Goal: Task Accomplishment & Management: Use online tool/utility

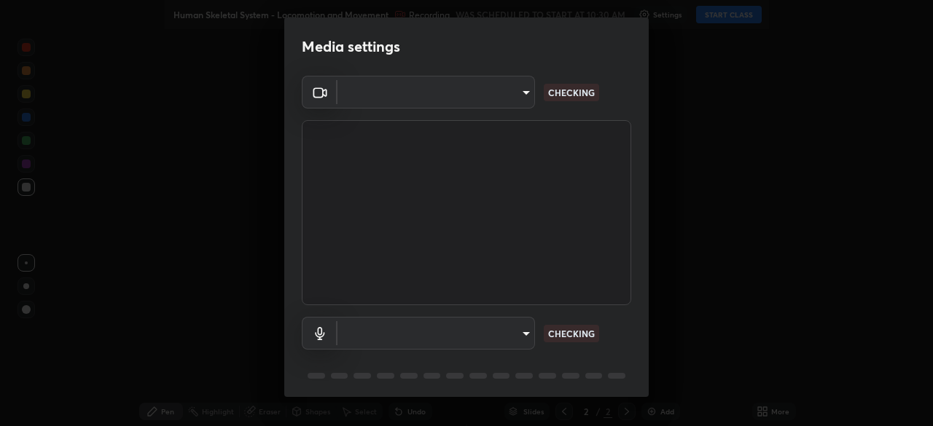
type input "3587b5fcf6e6b1efd567becf28dfd5d3df51b249fd3ad8f2a19155ee8f6d36a4"
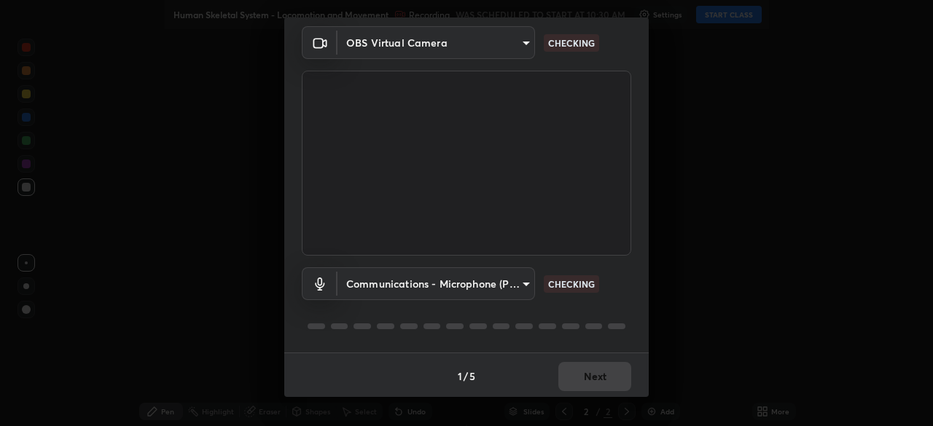
scroll to position [52, 0]
click at [474, 278] on body "Erase all Human Skeletal System - Locomotion and Movement Recording WAS SCHEDUL…" at bounding box center [466, 213] width 933 height 426
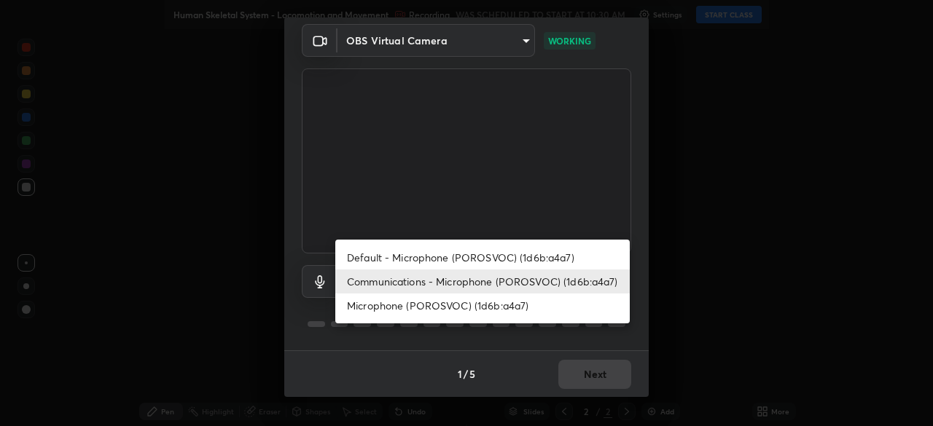
click at [450, 259] on li "Default - Microphone (POROSVOC) (1d6b:a4a7)" at bounding box center [482, 258] width 294 height 24
type input "default"
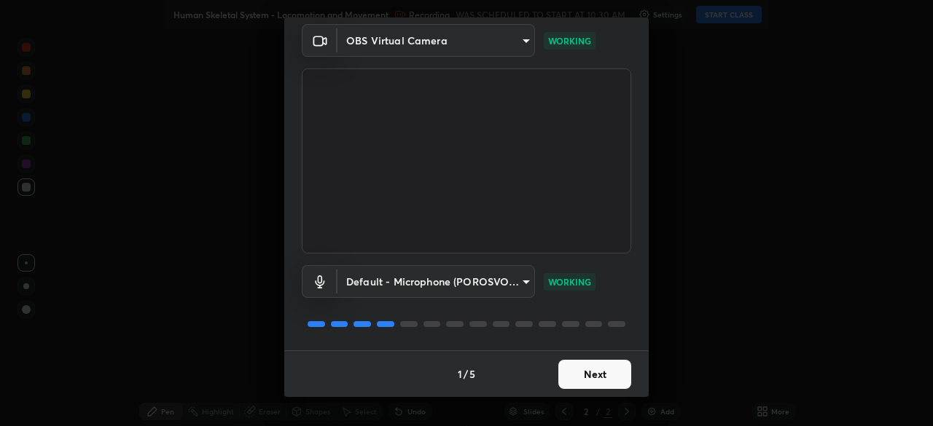
click at [593, 370] on button "Next" at bounding box center [594, 374] width 73 height 29
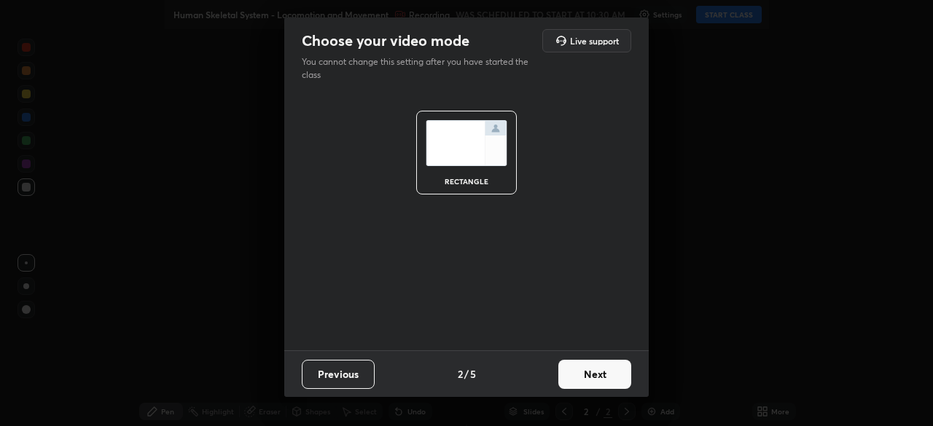
scroll to position [0, 0]
click at [587, 376] on button "Next" at bounding box center [594, 374] width 73 height 29
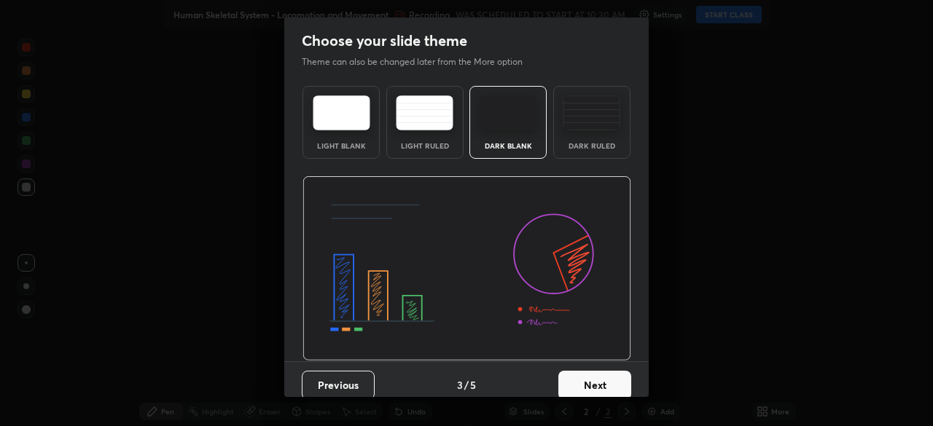
click at [587, 381] on button "Next" at bounding box center [594, 385] width 73 height 29
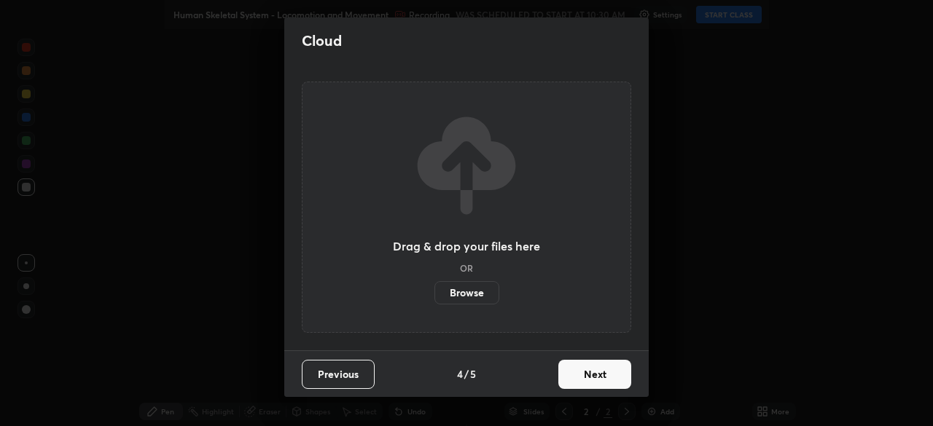
click at [591, 366] on button "Next" at bounding box center [594, 374] width 73 height 29
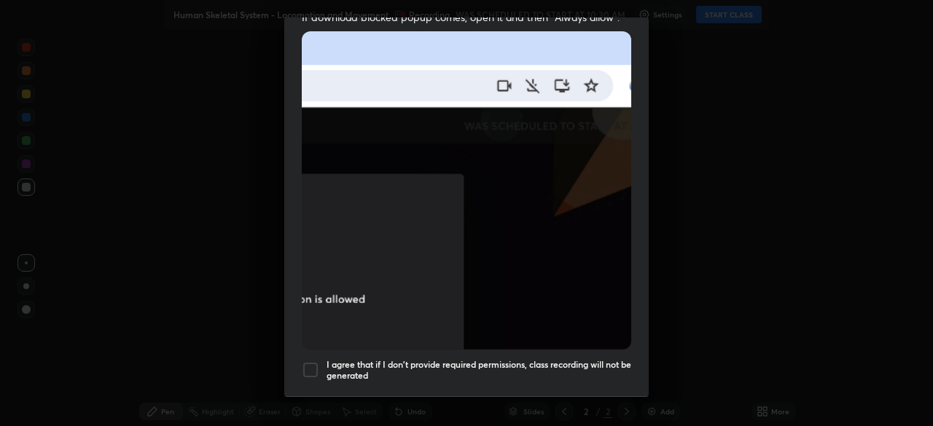
scroll to position [349, 0]
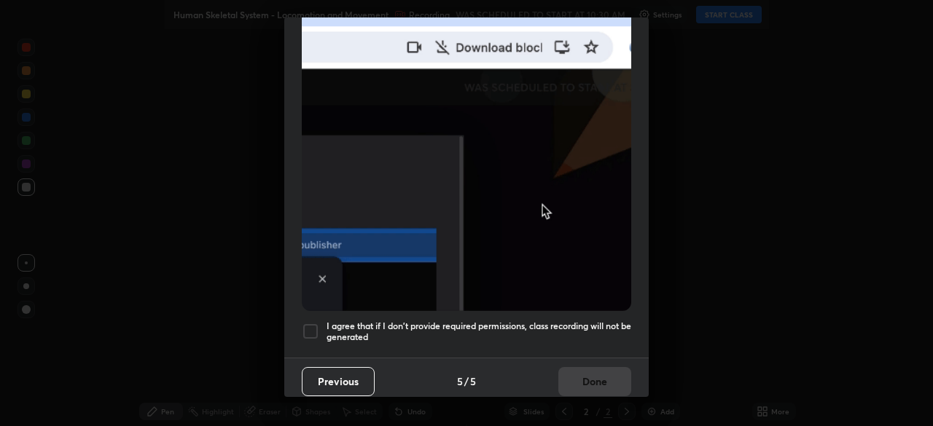
click at [583, 321] on h5 "I agree that if I don't provide required permissions, class recording will not …" at bounding box center [478, 332] width 305 height 23
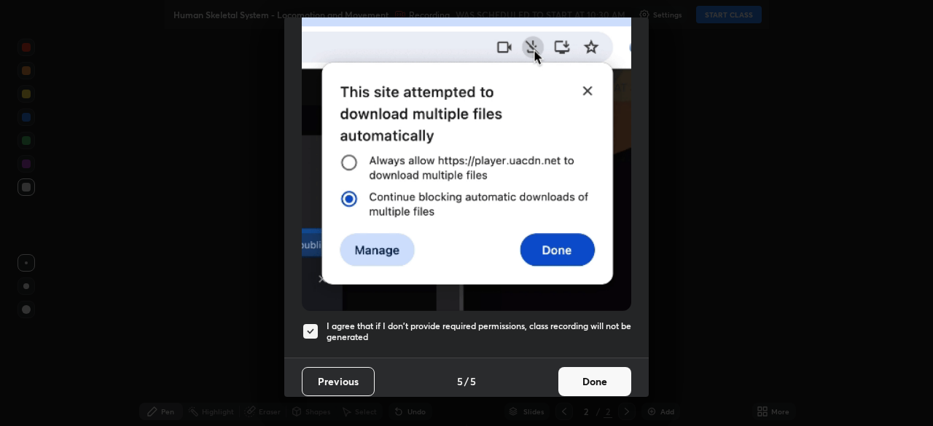
click at [597, 377] on button "Done" at bounding box center [594, 381] width 73 height 29
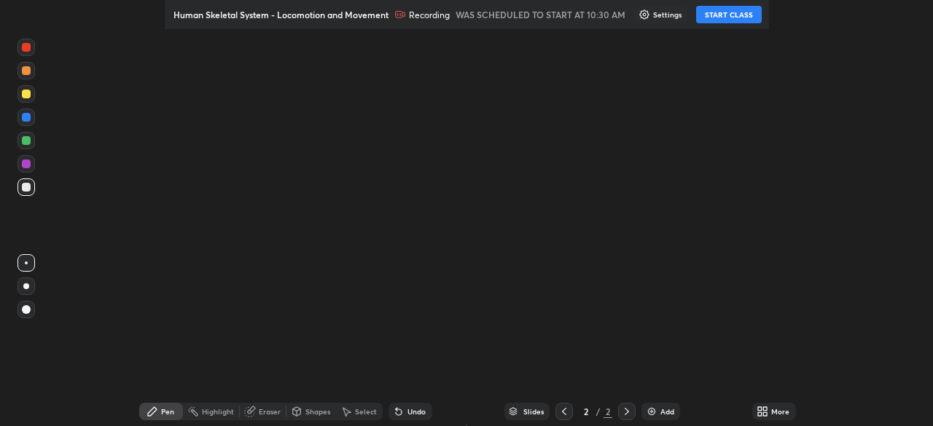
click at [732, 19] on button "START CLASS" at bounding box center [729, 14] width 66 height 17
click at [724, 15] on button "START CLASS" at bounding box center [729, 14] width 66 height 17
click at [766, 407] on icon at bounding box center [765, 409] width 4 height 4
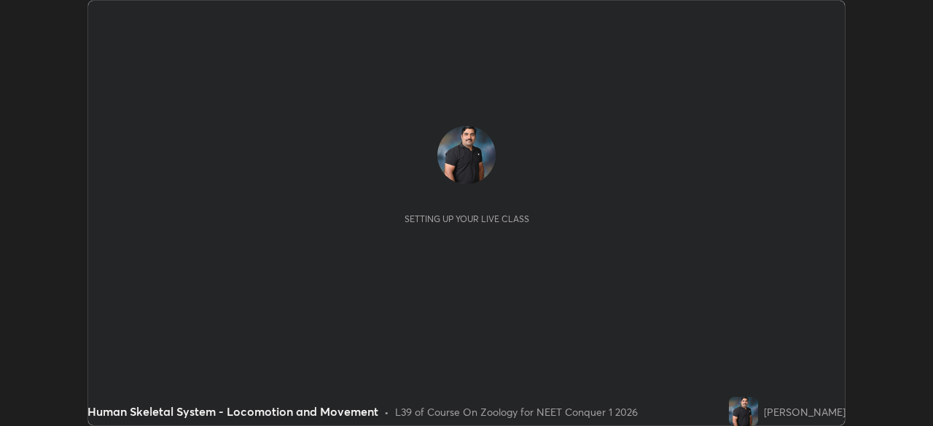
scroll to position [426, 932]
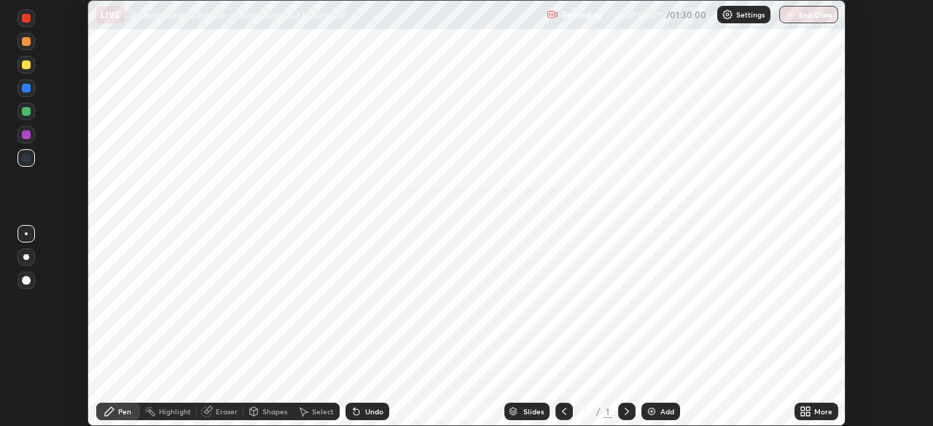
click at [624, 401] on div at bounding box center [626, 411] width 17 height 29
click at [562, 410] on icon at bounding box center [564, 411] width 4 height 7
click at [623, 411] on icon at bounding box center [627, 412] width 12 height 12
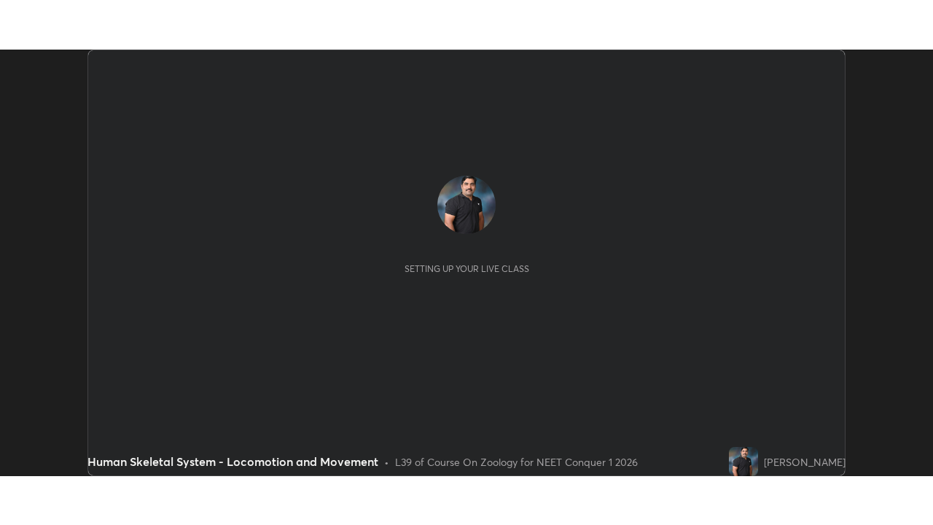
scroll to position [426, 932]
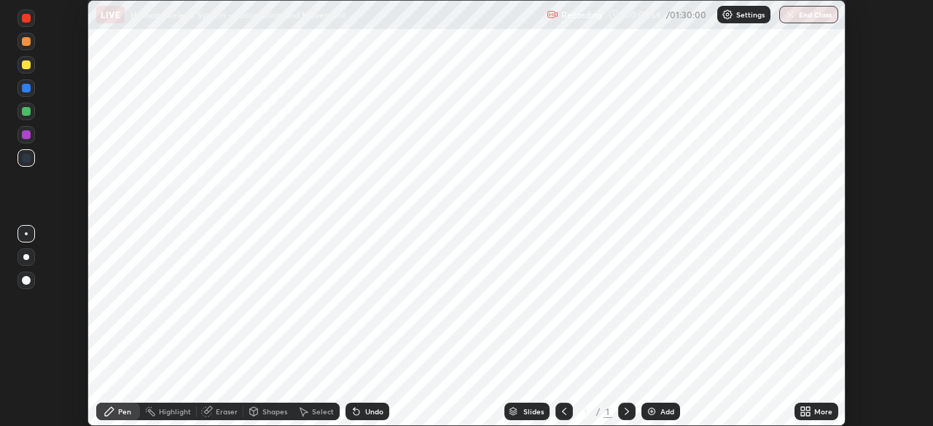
click at [815, 409] on div "More" at bounding box center [823, 411] width 18 height 7
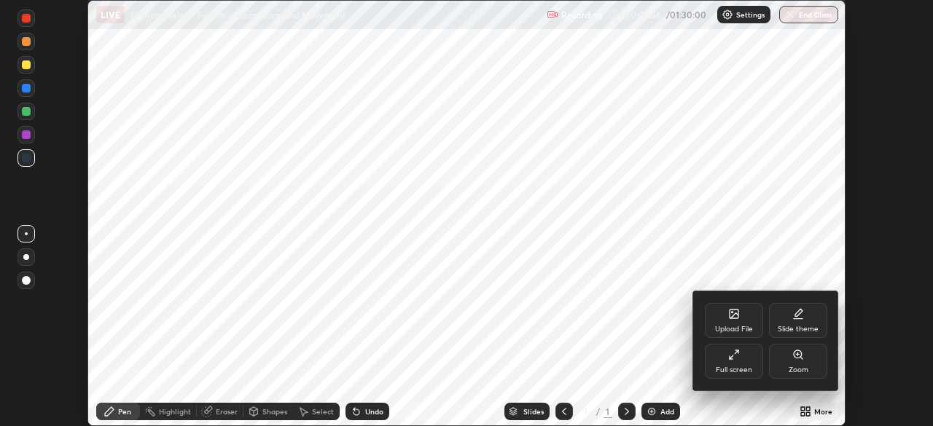
click at [740, 363] on div "Full screen" at bounding box center [734, 361] width 58 height 35
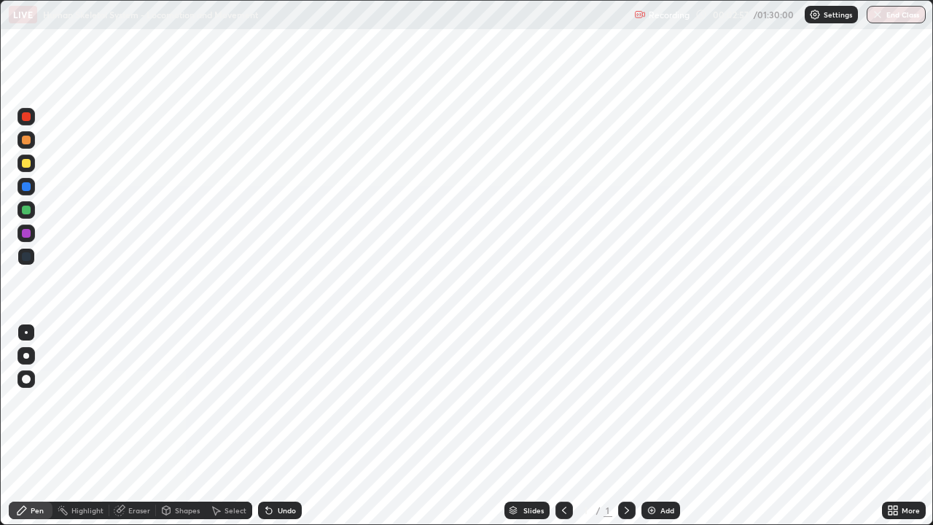
click at [900, 426] on div "More" at bounding box center [904, 509] width 44 height 17
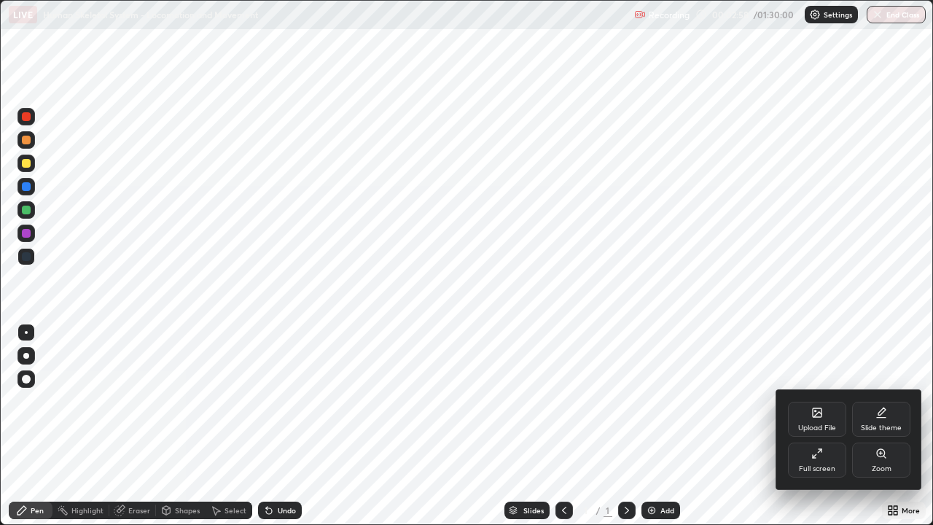
click at [816, 424] on div "Upload File" at bounding box center [817, 427] width 38 height 7
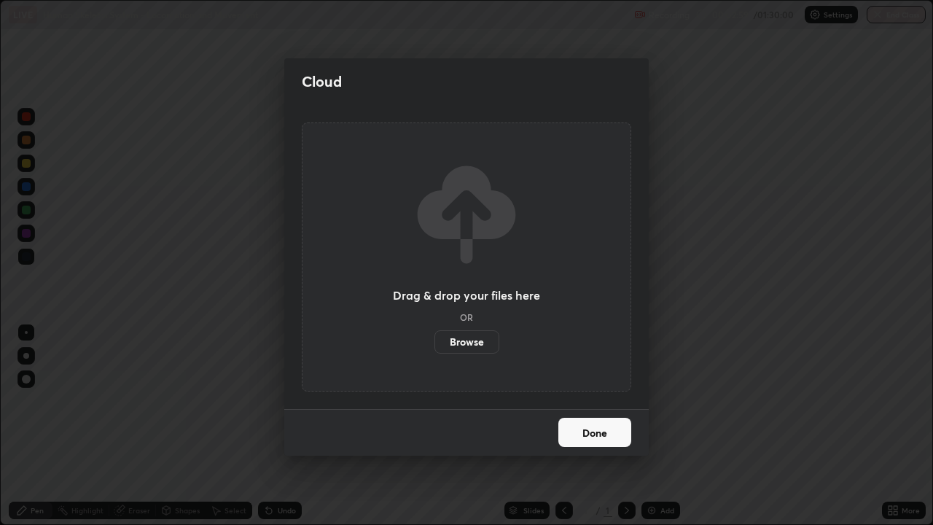
click at [471, 343] on label "Browse" at bounding box center [466, 341] width 65 height 23
click at [434, 343] on input "Browse" at bounding box center [434, 341] width 0 height 23
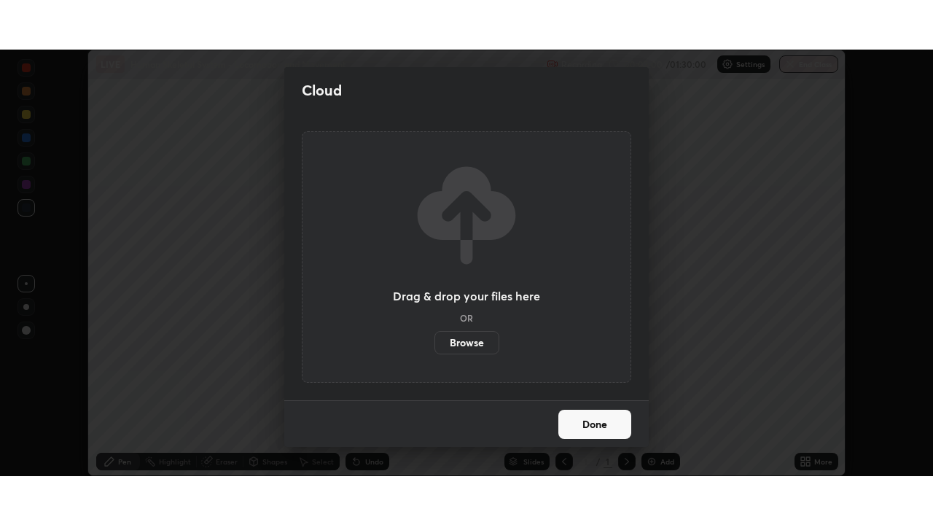
scroll to position [72434, 71927]
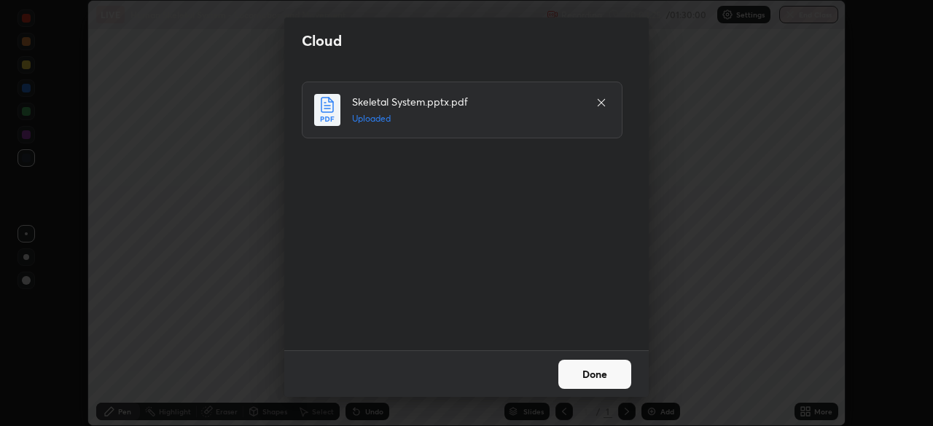
click at [584, 374] on button "Done" at bounding box center [594, 374] width 73 height 29
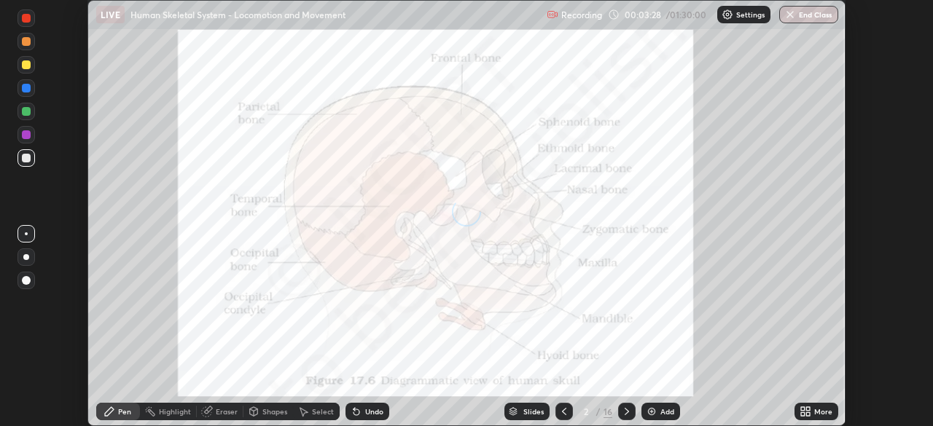
click at [812, 410] on div "More" at bounding box center [816, 411] width 44 height 17
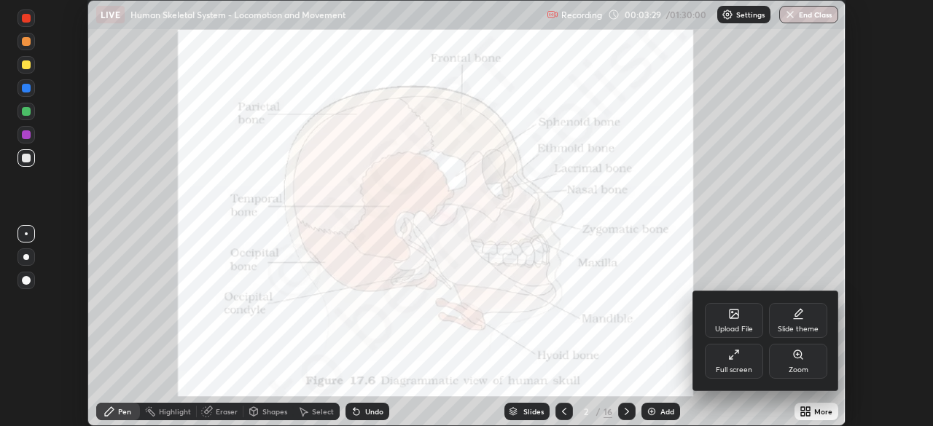
click at [733, 363] on div "Full screen" at bounding box center [734, 361] width 58 height 35
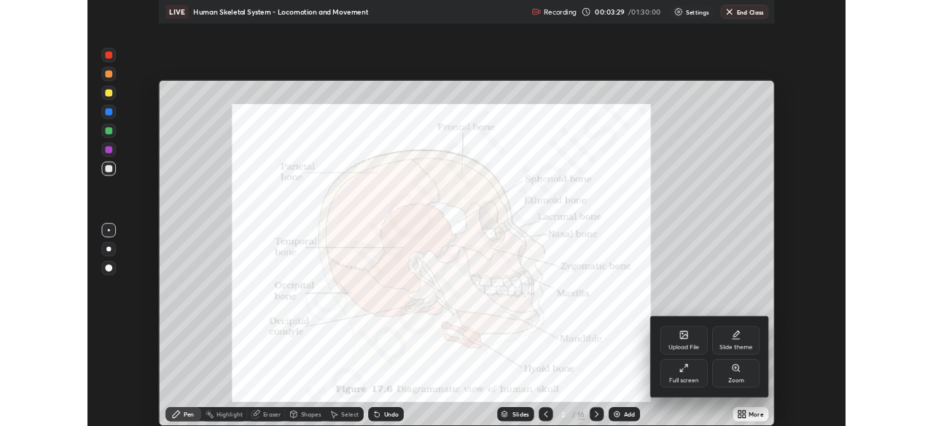
scroll to position [525, 933]
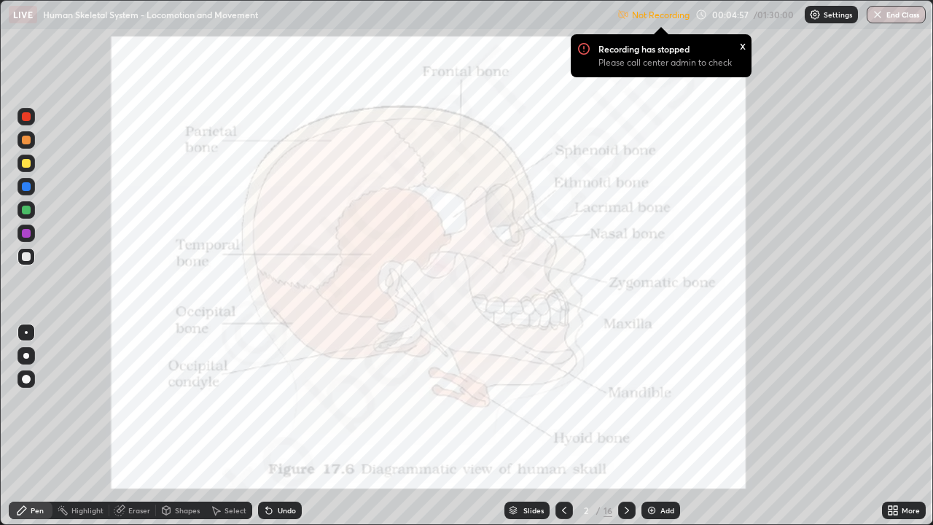
click at [660, 34] on div "Recording has stopped Please call center admin to check x" at bounding box center [660, 55] width 181 height 43
click at [741, 45] on div "x" at bounding box center [743, 44] width 6 height 15
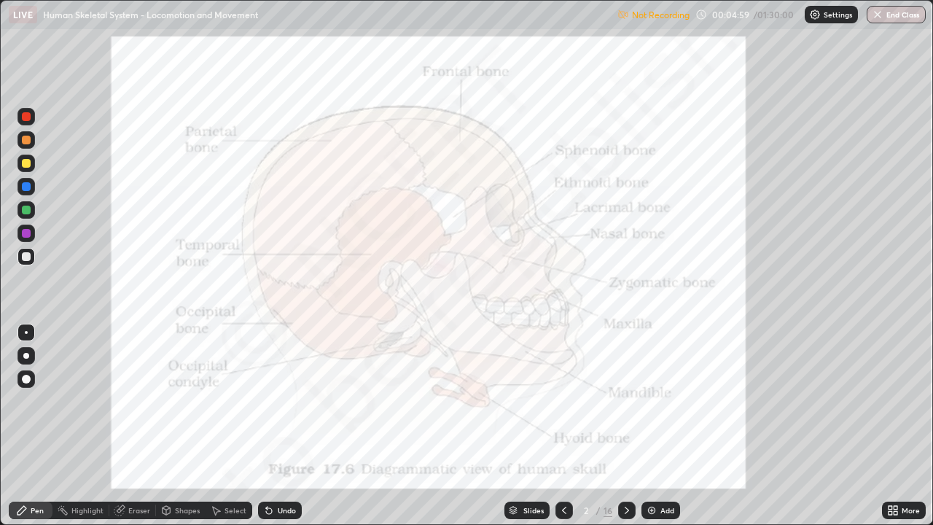
click at [664, 17] on p "Not Recording" at bounding box center [661, 14] width 58 height 11
click at [827, 15] on p "Settings" at bounding box center [837, 14] width 28 height 7
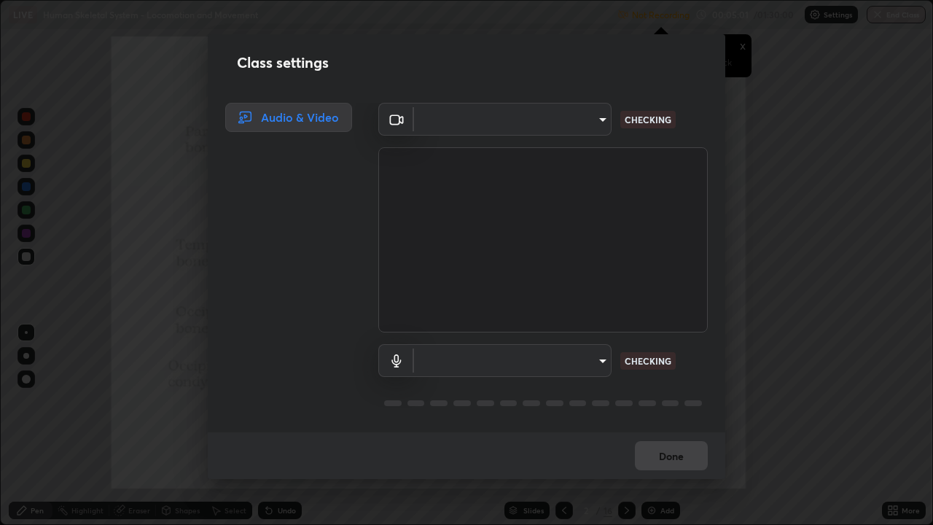
type input "3587b5fcf6e6b1efd567becf28dfd5d3df51b249fd3ad8f2a19155ee8f6d36a4"
type input "default"
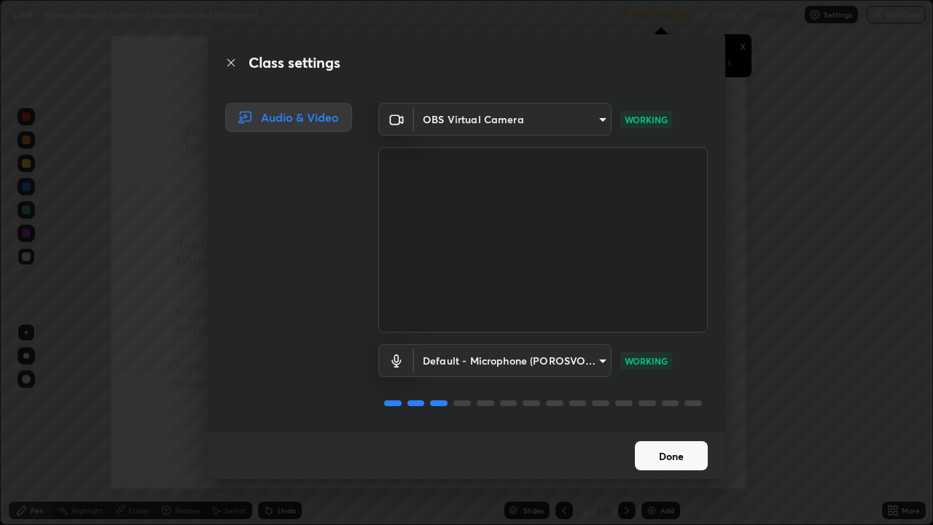
click at [690, 426] on button "Done" at bounding box center [671, 455] width 73 height 29
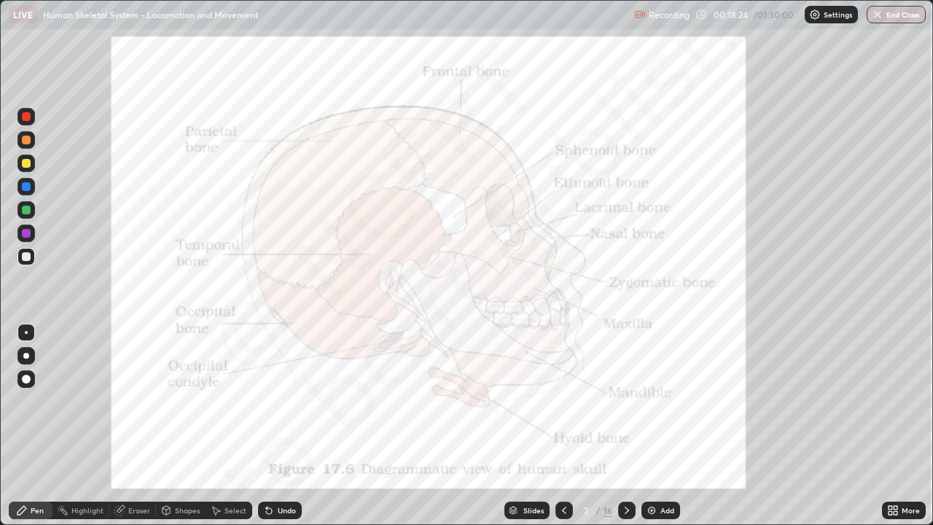
click at [627, 426] on icon at bounding box center [627, 510] width 12 height 12
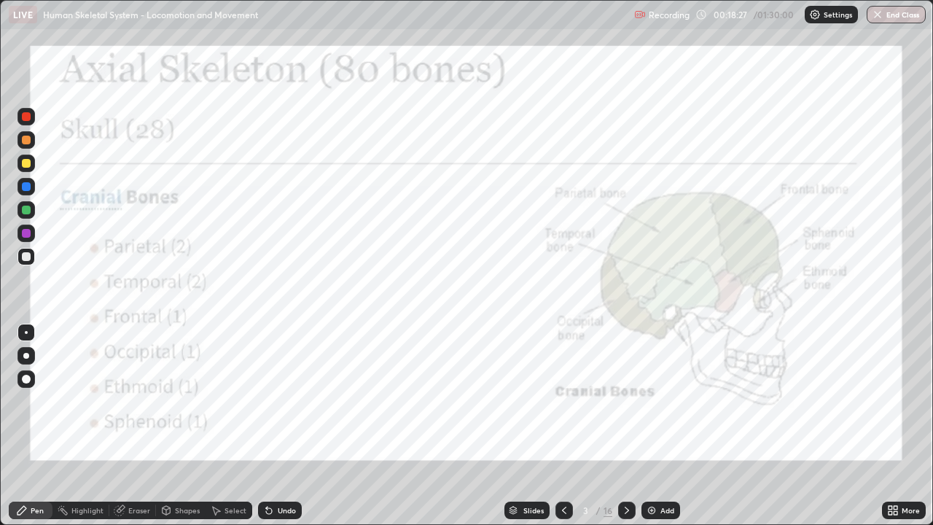
click at [562, 426] on icon at bounding box center [564, 510] width 12 height 12
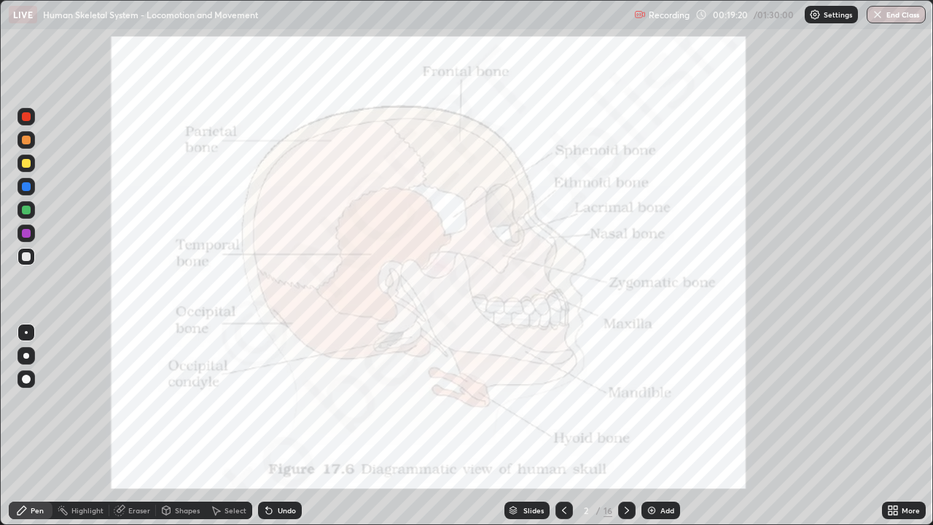
click at [625, 426] on icon at bounding box center [627, 510] width 12 height 12
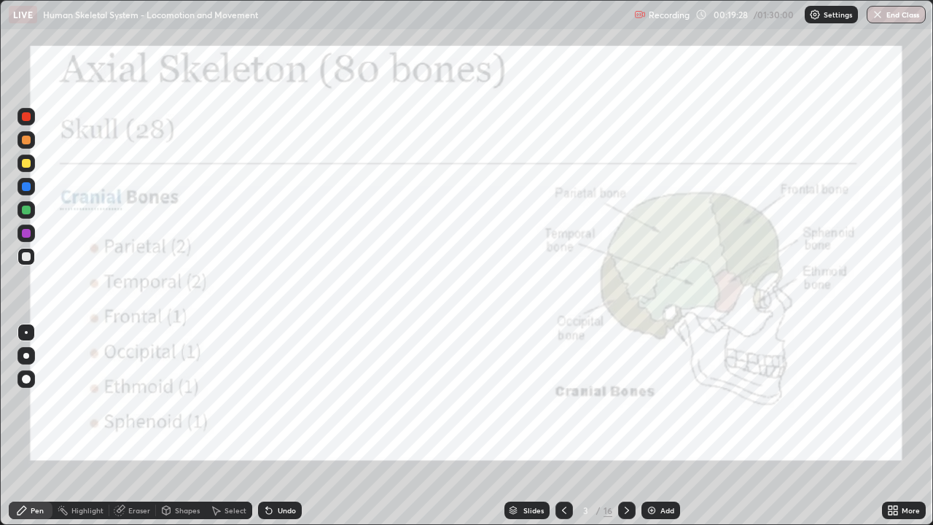
click at [562, 426] on icon at bounding box center [564, 510] width 12 height 12
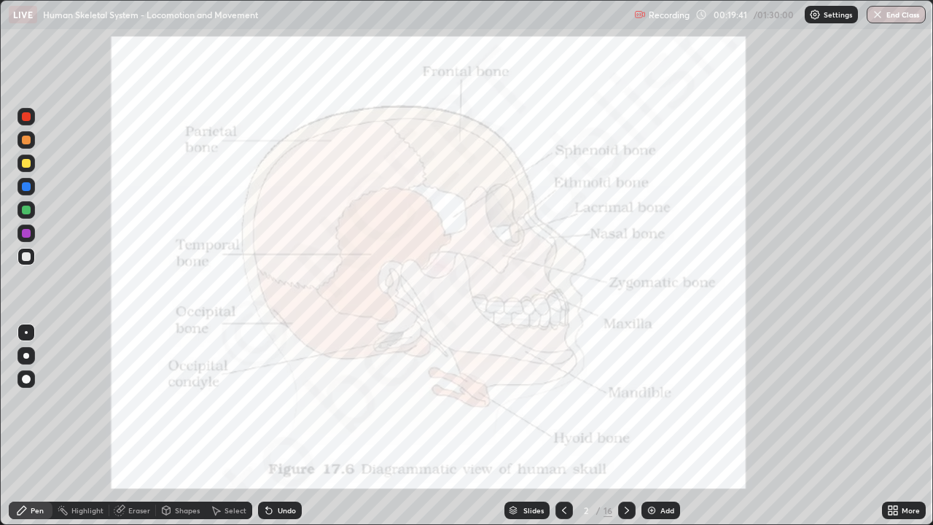
click at [624, 426] on icon at bounding box center [626, 509] width 4 height 7
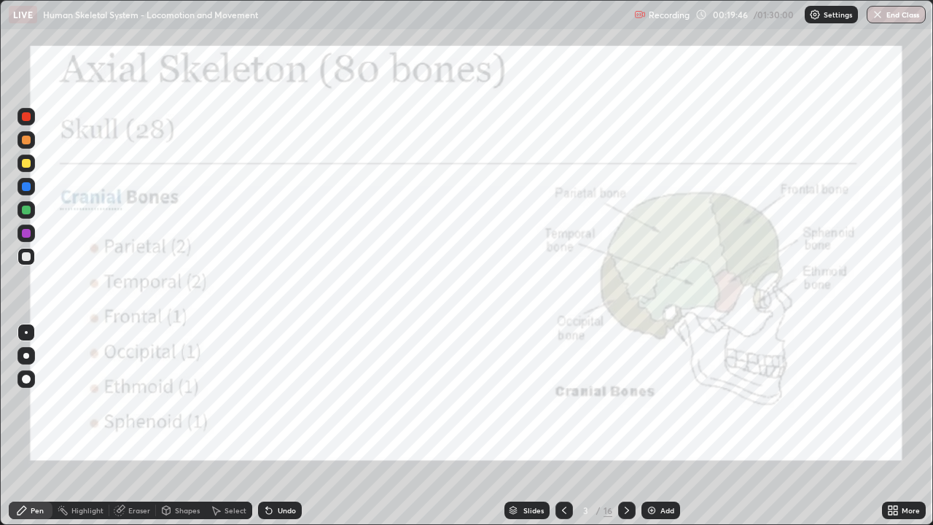
click at [25, 185] on div at bounding box center [26, 186] width 9 height 9
click at [625, 426] on icon at bounding box center [627, 510] width 12 height 12
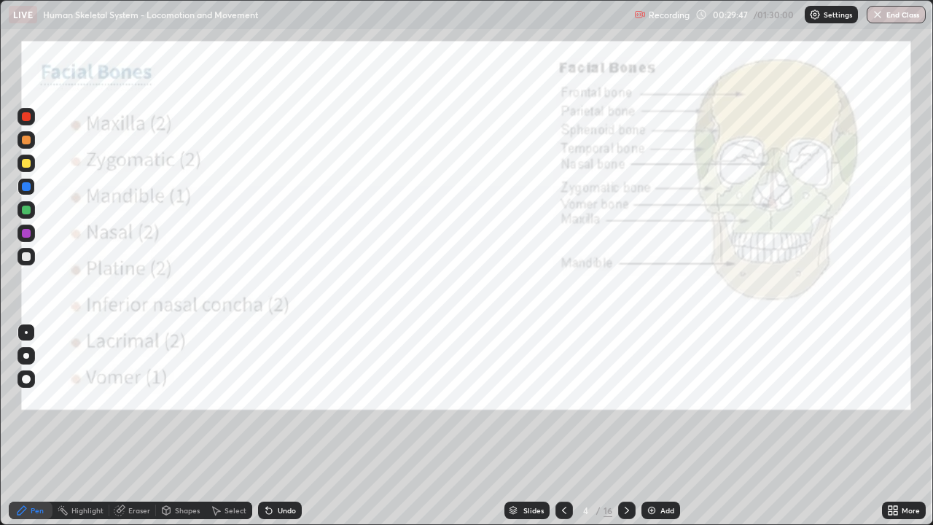
click at [893, 426] on icon at bounding box center [895, 508] width 4 height 4
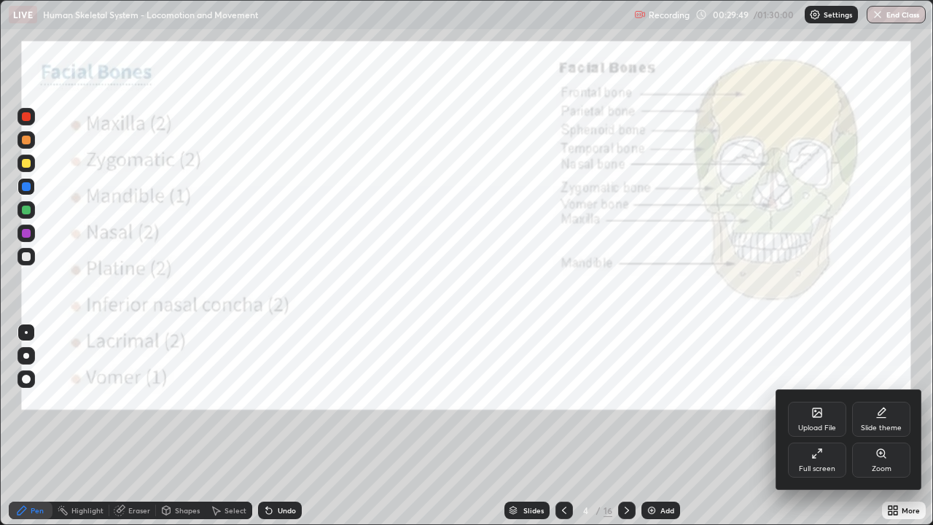
click at [821, 426] on icon at bounding box center [817, 453] width 12 height 12
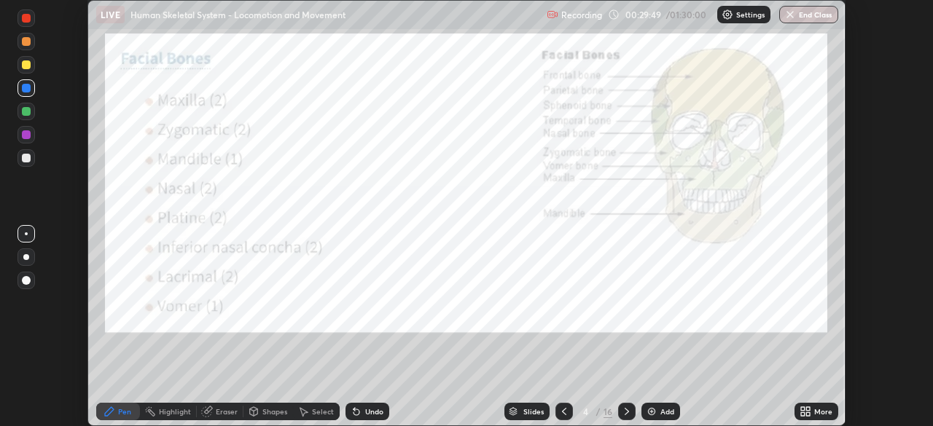
scroll to position [72434, 71927]
